Goal: Transaction & Acquisition: Download file/media

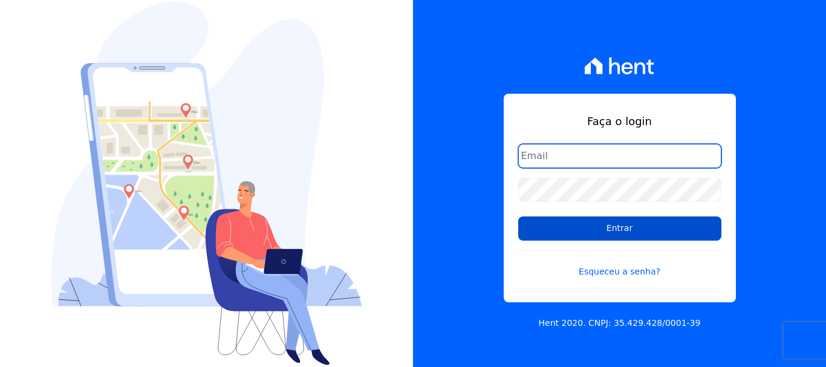
type input "[PERSON_NAME][EMAIL_ADDRESS][PERSON_NAME][DOMAIN_NAME]"
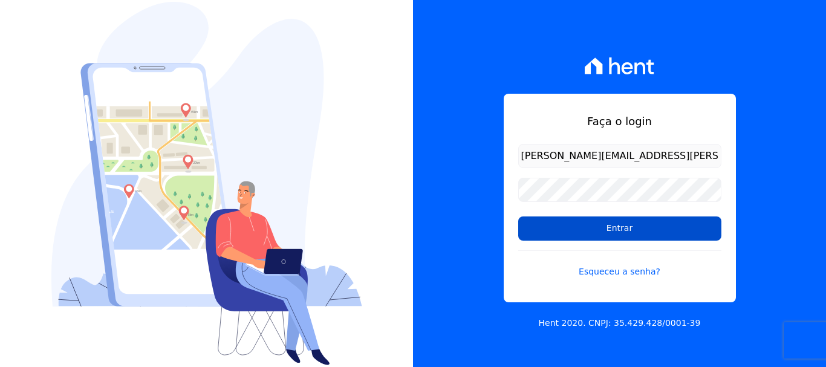
click at [628, 235] on input "Entrar" at bounding box center [619, 228] width 203 height 24
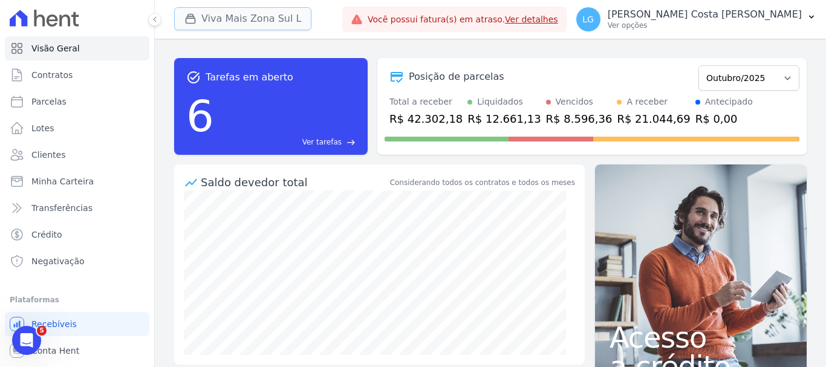
click at [238, 21] on button "Viva Mais Zona Sul L" at bounding box center [242, 18] width 137 height 23
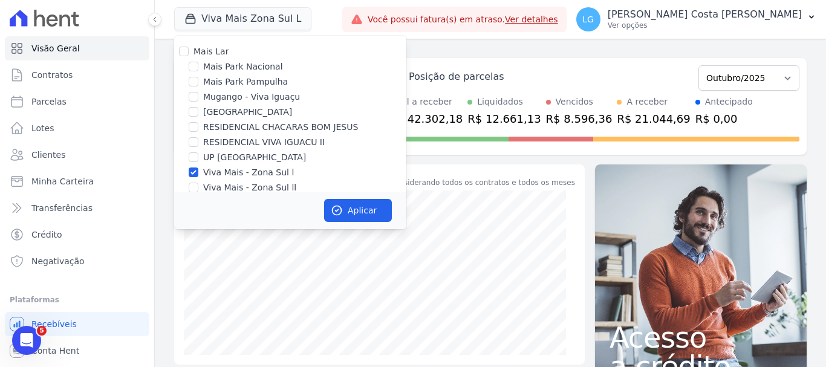
click at [207, 53] on label "Mais Lar" at bounding box center [211, 52] width 35 height 10
click at [189, 53] on input "Mais Lar" at bounding box center [184, 52] width 10 height 10
checkbox input "true"
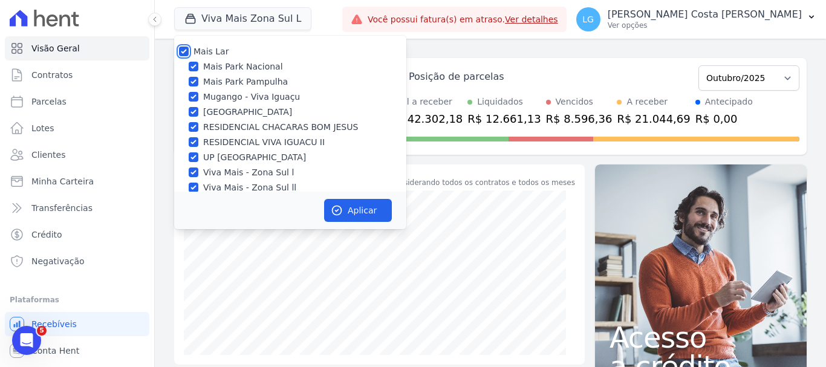
checkbox input "true"
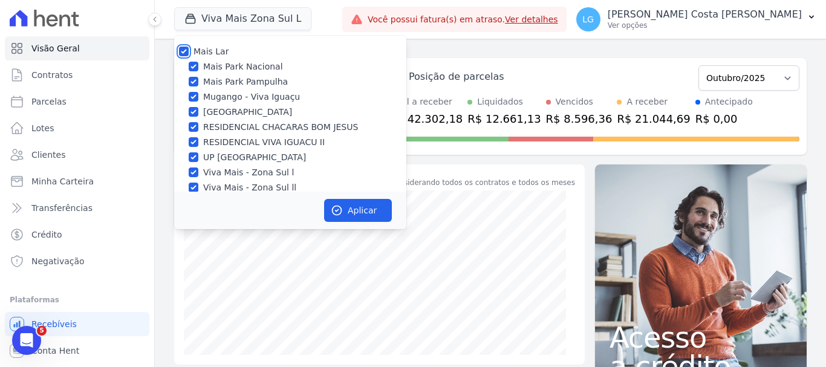
checkbox input "true"
click at [358, 212] on button "Aplicar" at bounding box center [358, 210] width 68 height 23
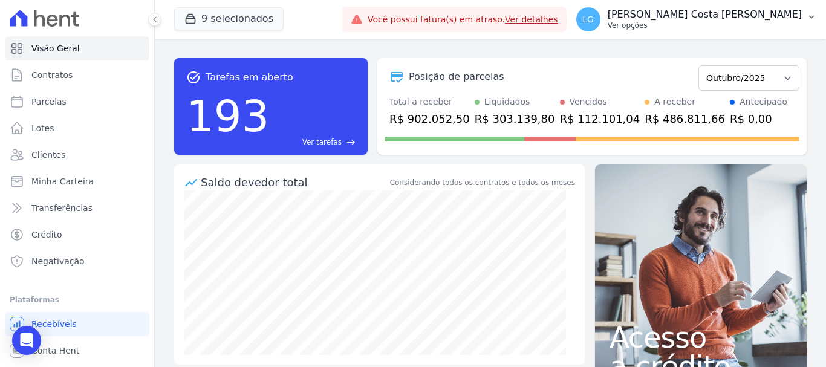
click at [723, 16] on p "Luiz Guilherme Costa Nascimento" at bounding box center [705, 14] width 194 height 12
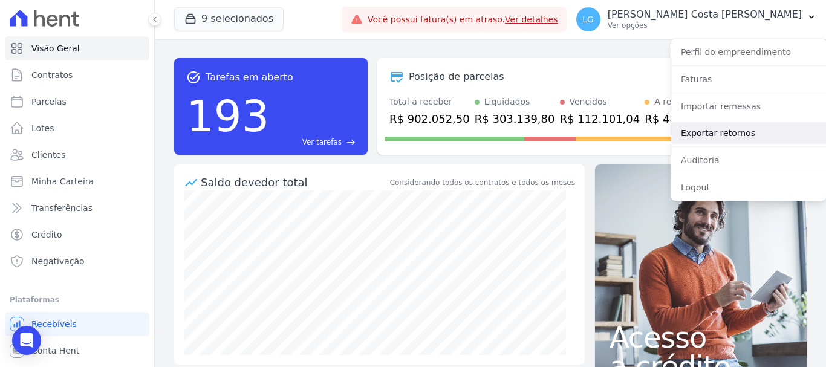
click at [721, 129] on link "Exportar retornos" at bounding box center [748, 133] width 155 height 22
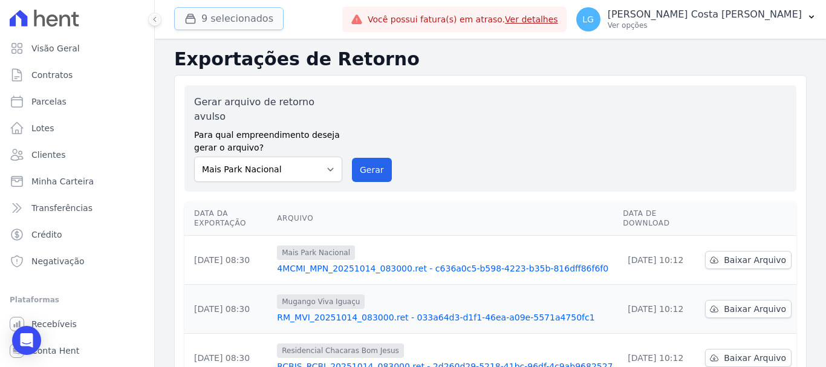
click at [218, 13] on button "9 selecionados" at bounding box center [228, 18] width 109 height 23
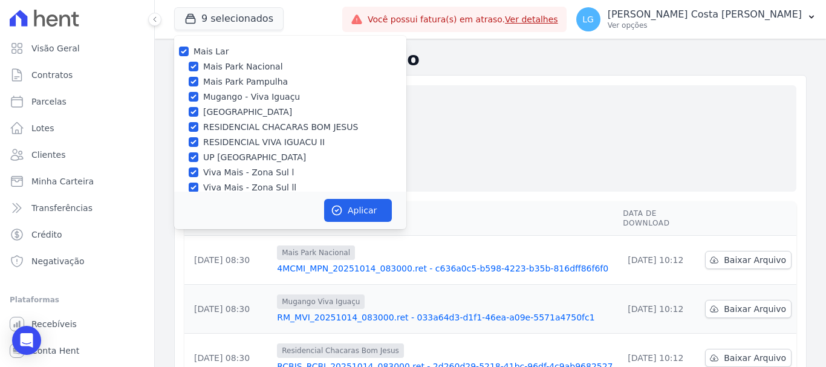
click at [179, 54] on div "Mais Lar" at bounding box center [290, 51] width 232 height 13
click at [182, 48] on input "Mais Lar" at bounding box center [184, 52] width 10 height 10
checkbox input "false"
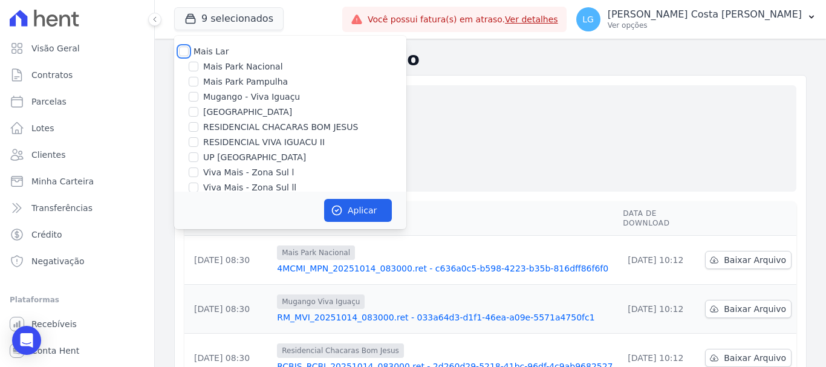
checkbox input "false"
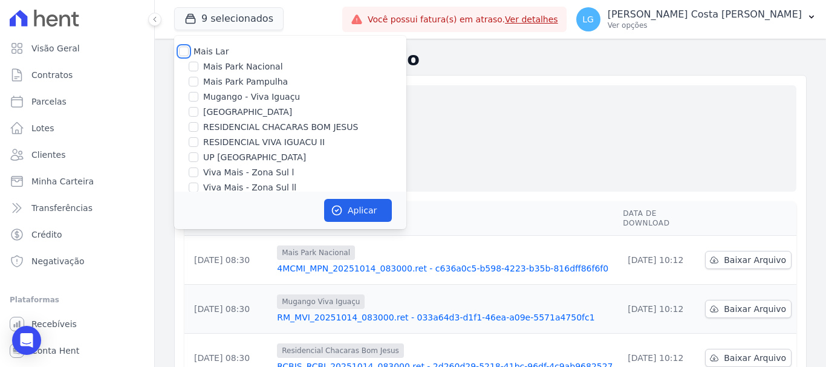
checkbox input "false"
click at [183, 48] on input "Mais Lar" at bounding box center [184, 52] width 10 height 10
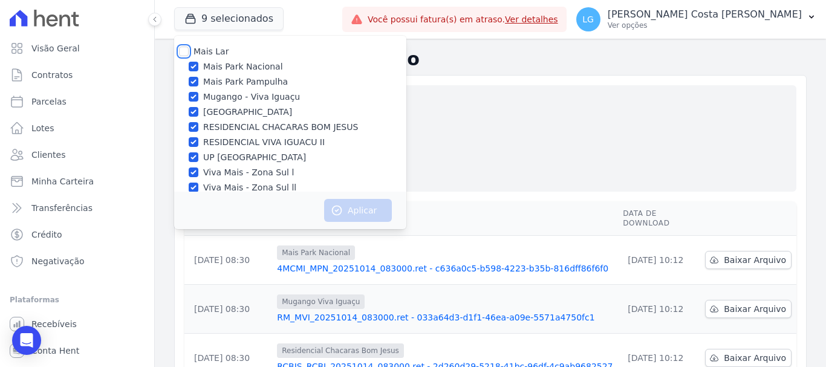
checkbox input "true"
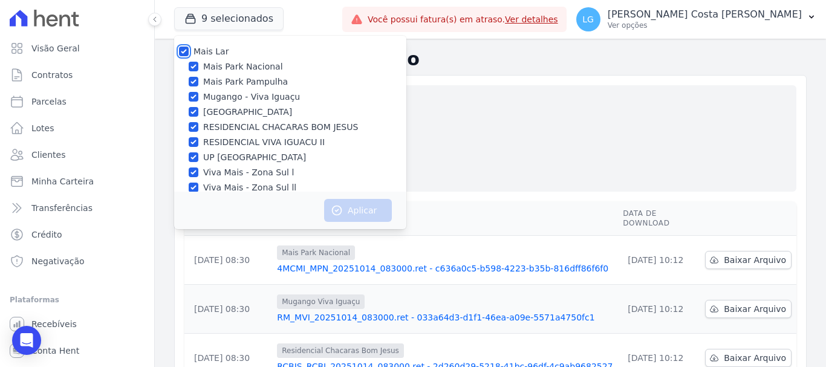
checkbox input "true"
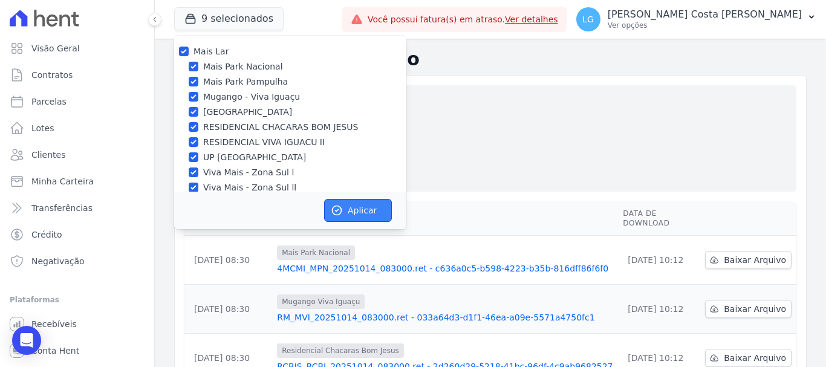
click at [339, 205] on icon "button" at bounding box center [337, 210] width 12 height 12
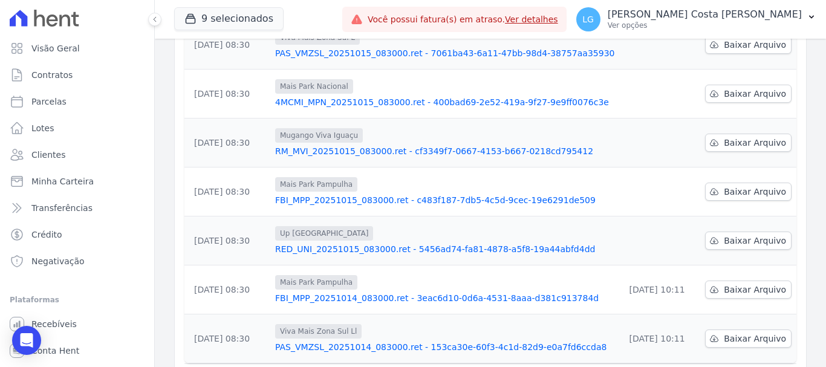
scroll to position [363, 0]
click at [718, 231] on link "Baixar Arquivo" at bounding box center [748, 240] width 86 height 18
click at [715, 186] on icon at bounding box center [714, 191] width 10 height 10
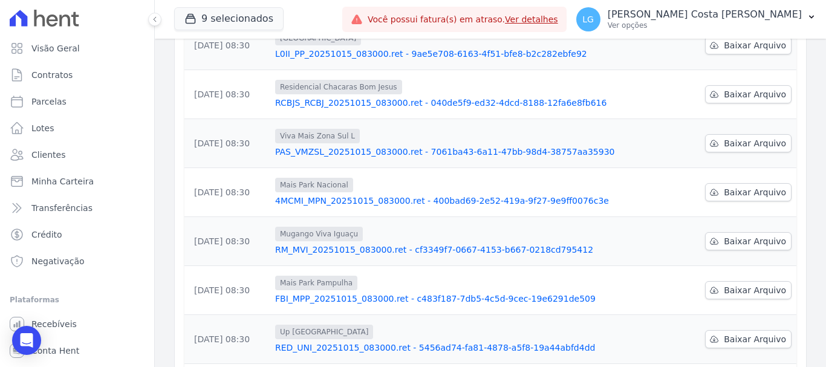
scroll to position [242, 0]
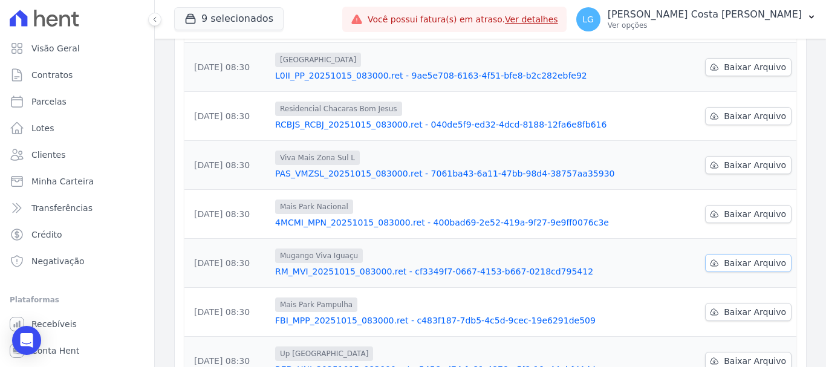
click at [719, 254] on link "Baixar Arquivo" at bounding box center [748, 263] width 86 height 18
click at [711, 209] on icon at bounding box center [714, 214] width 10 height 10
click at [735, 159] on span "Baixar Arquivo" at bounding box center [755, 165] width 62 height 12
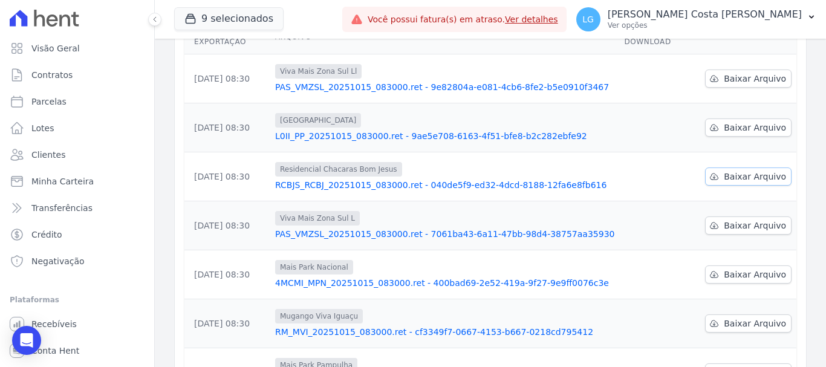
click at [743, 171] on span "Baixar Arquivo" at bounding box center [755, 177] width 62 height 12
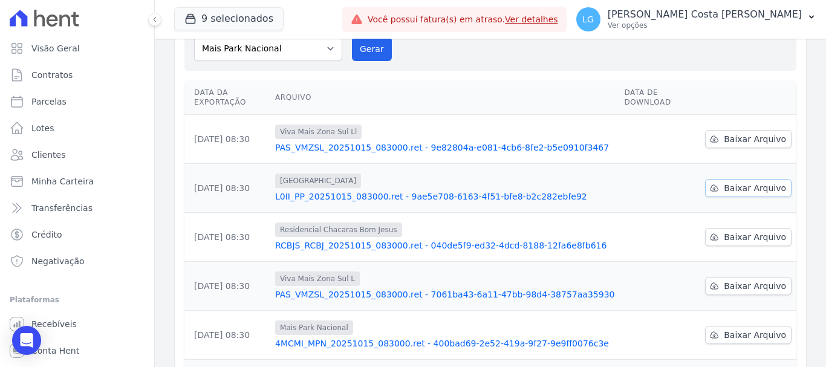
click at [728, 182] on span "Baixar Arquivo" at bounding box center [755, 188] width 62 height 12
click at [750, 133] on span "Baixar Arquivo" at bounding box center [755, 139] width 62 height 12
